Goal: Task Accomplishment & Management: Manage account settings

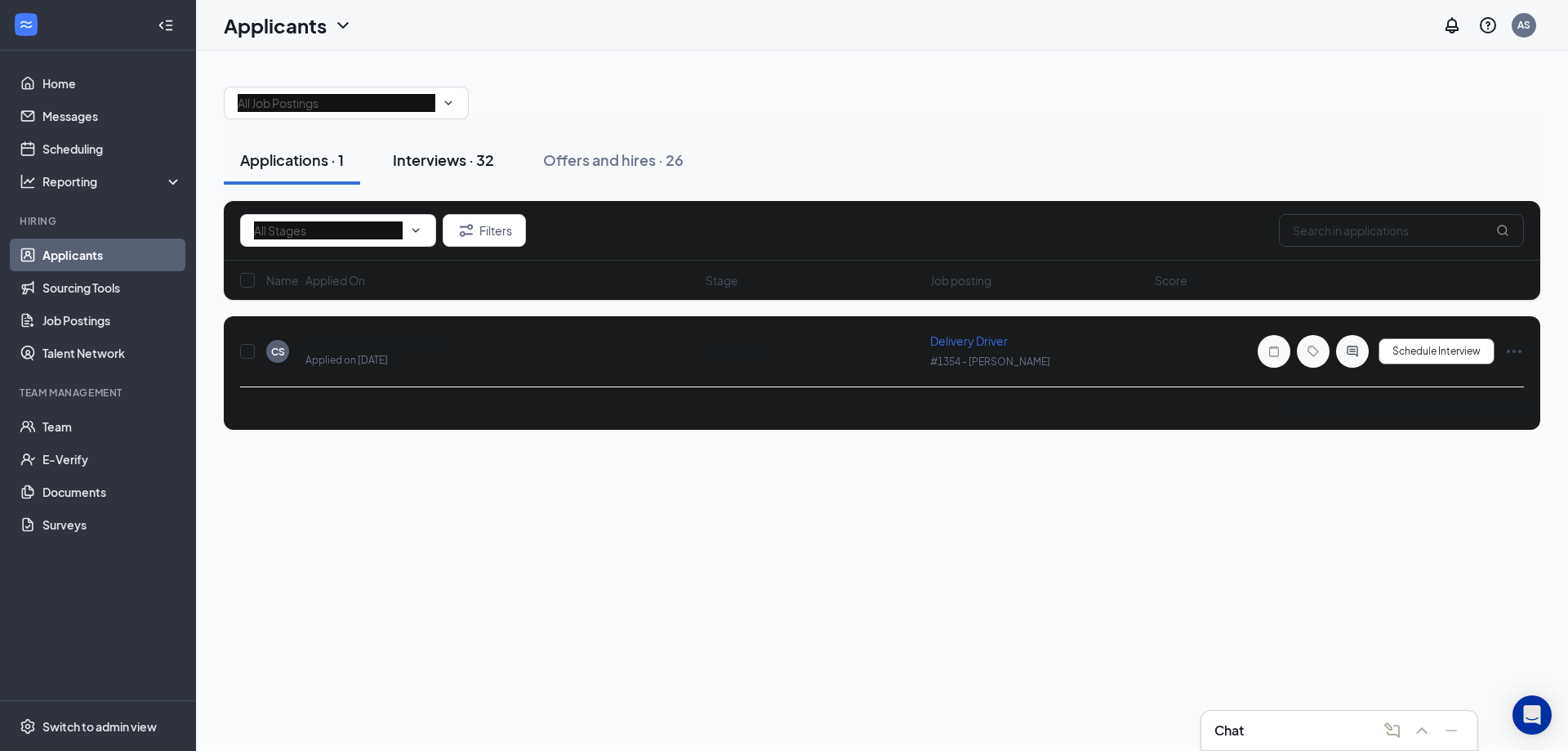
click at [468, 168] on div "Interviews · 32" at bounding box center [444, 159] width 101 height 20
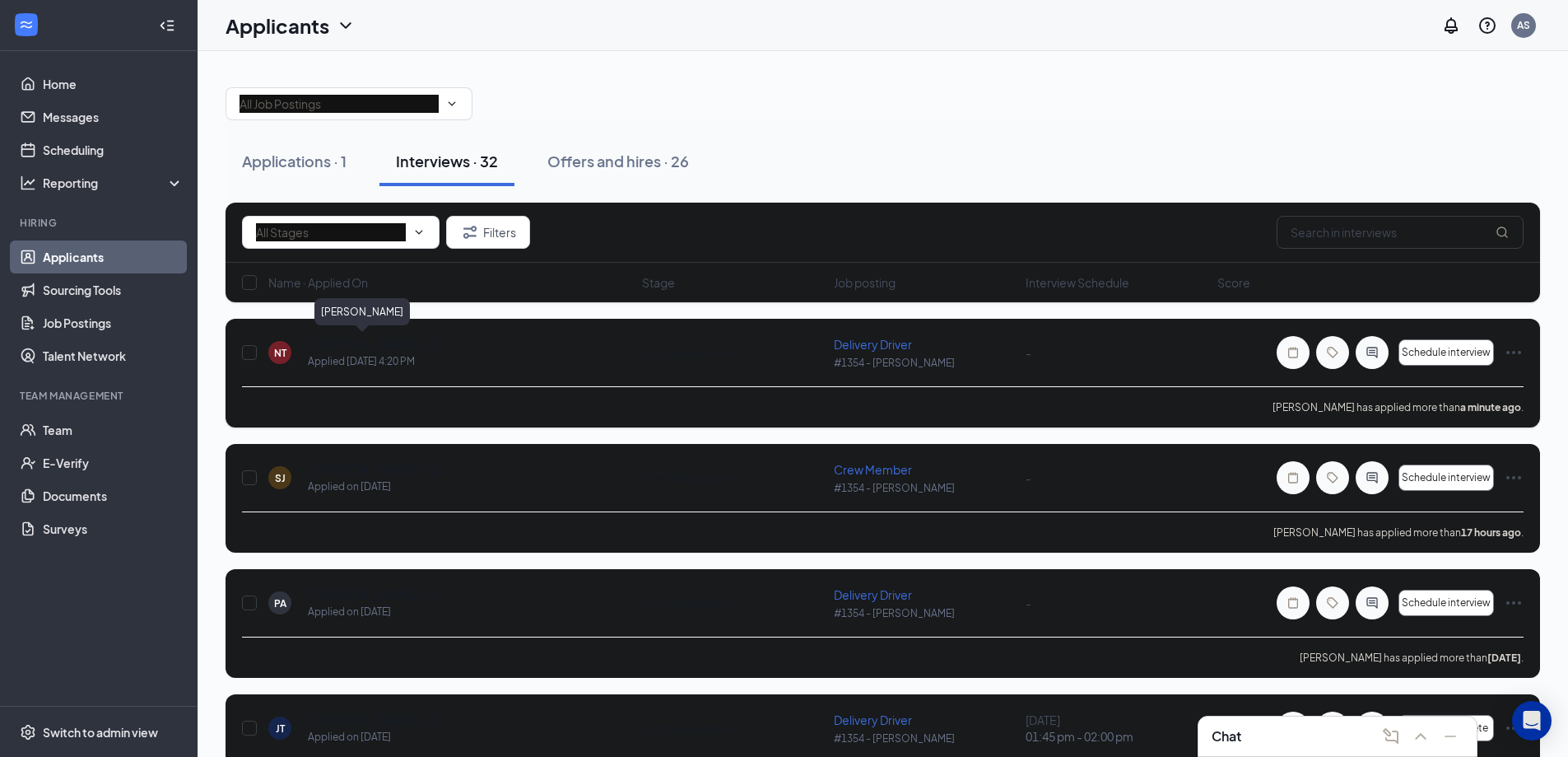
click at [395, 339] on h5 "[PERSON_NAME]" at bounding box center [364, 344] width 115 height 18
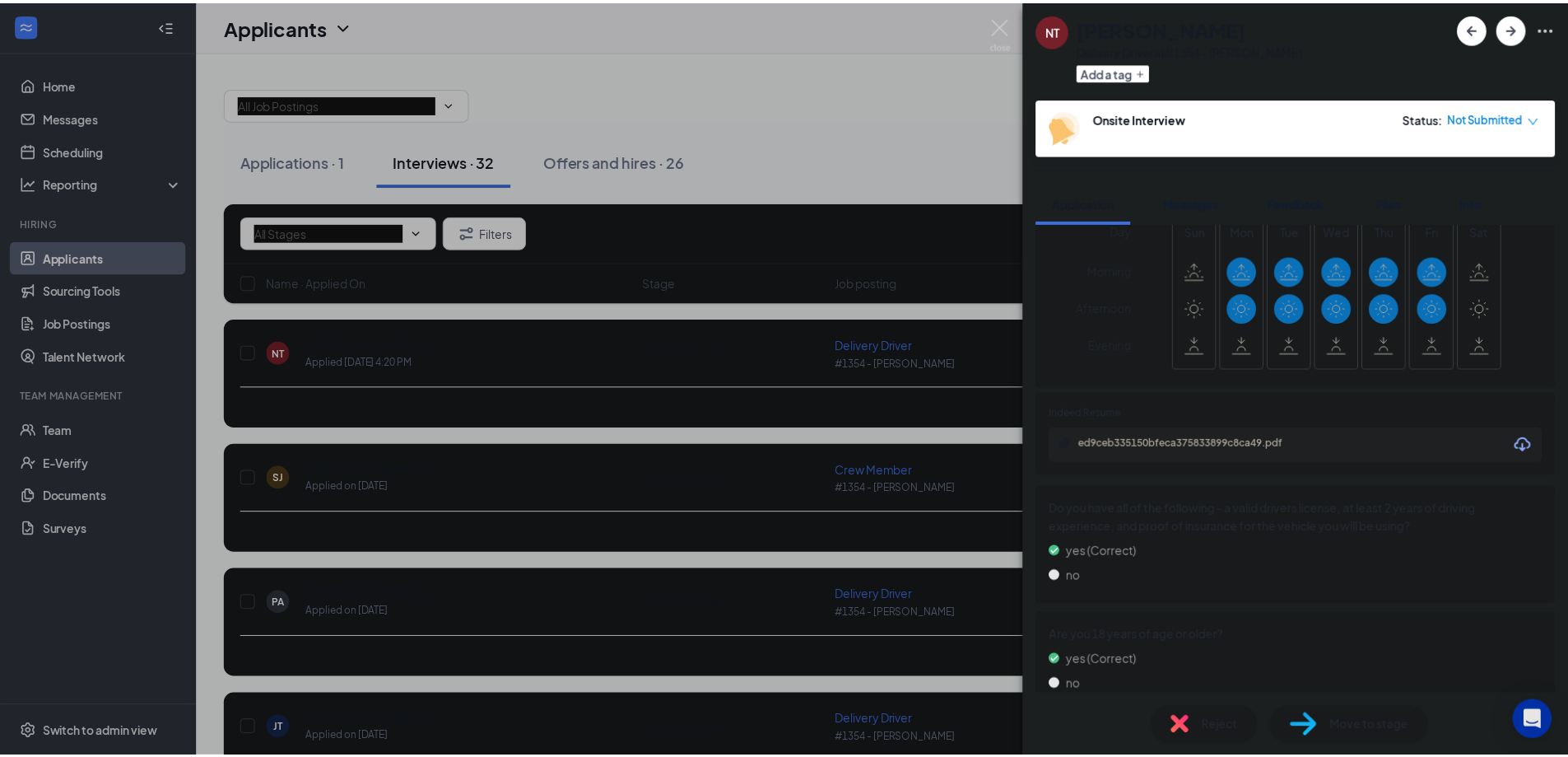
scroll to position [412, 0]
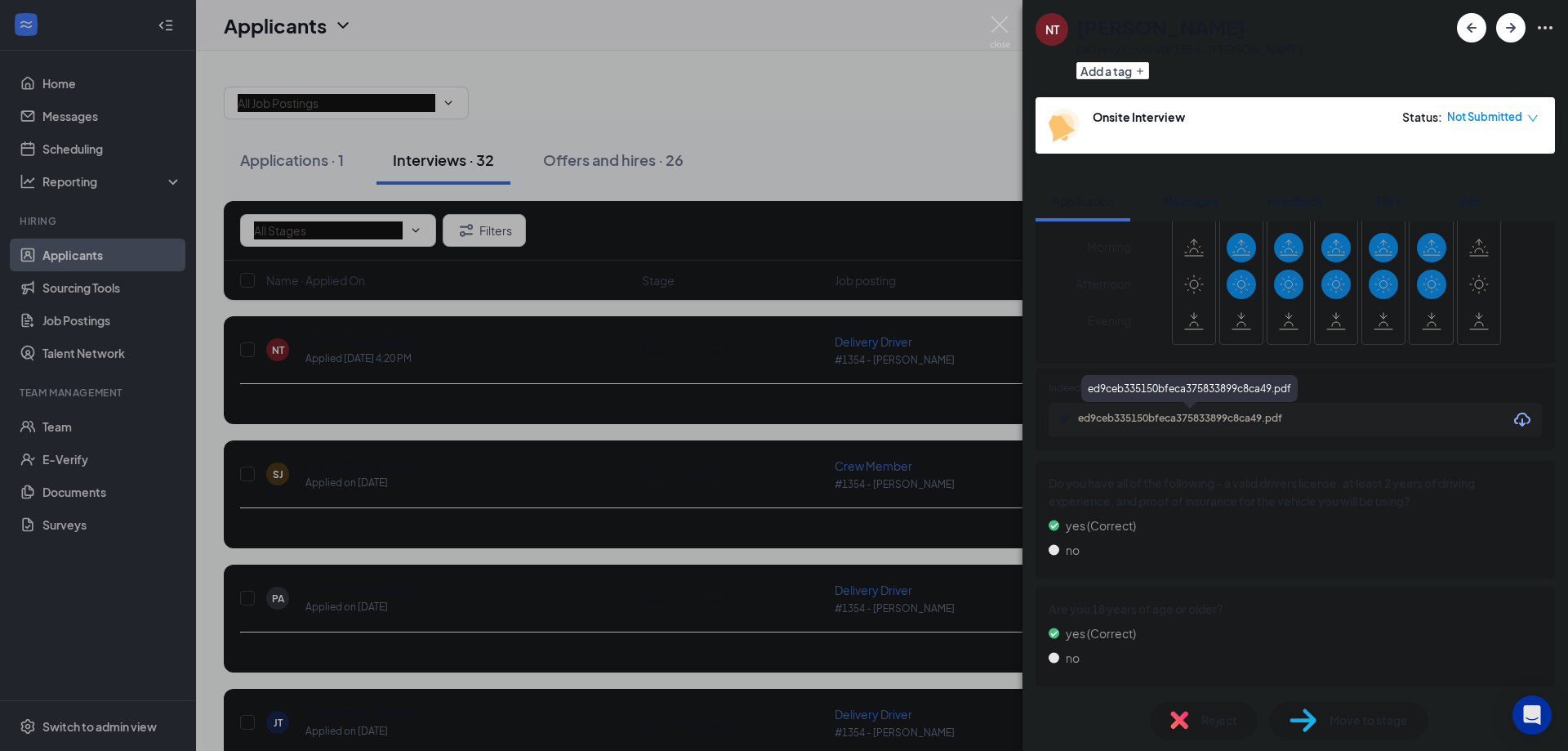
click at [1282, 418] on div "ed9ceb335150bfeca375833899c8ca49.pdf" at bounding box center [1192, 418] width 229 height 13
click at [850, 173] on div "NT [PERSON_NAME] Delivery Driver at #[STREET_ADDRESS][PERSON_NAME] Add a tag On…" at bounding box center [784, 375] width 1568 height 751
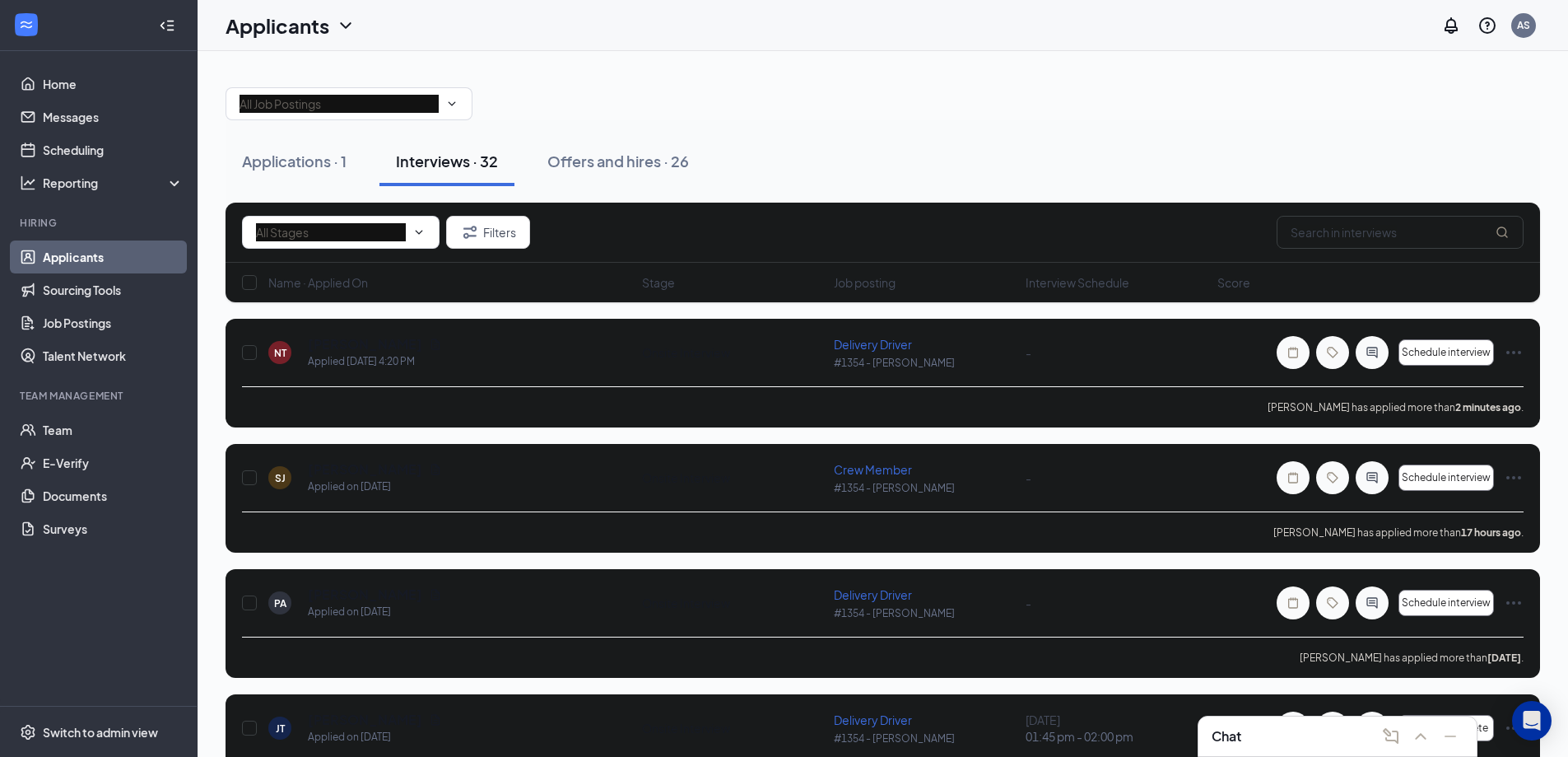
drag, startPoint x: 956, startPoint y: 391, endPoint x: 808, endPoint y: 181, distance: 256.9
click at [808, 181] on div "Applications · 1 Interviews · 32 Offers and hires · 26" at bounding box center [883, 161] width 1315 height 49
click at [95, 426] on link "Team" at bounding box center [113, 430] width 141 height 33
